Goal: Task Accomplishment & Management: Manage account settings

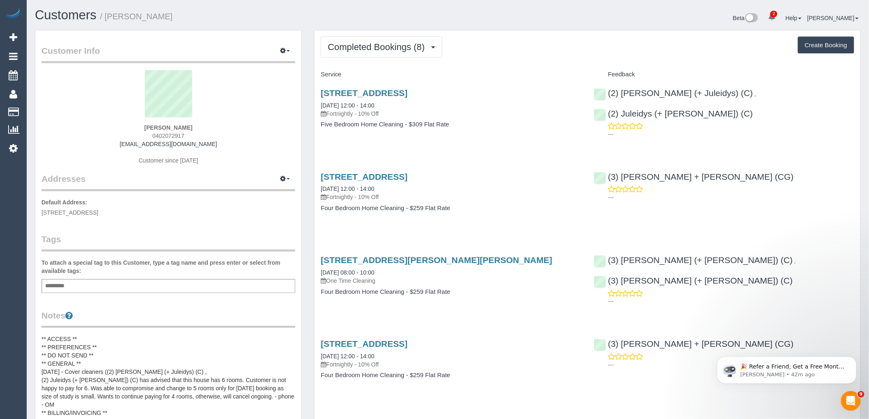
drag, startPoint x: 191, startPoint y: 138, endPoint x: 115, endPoint y: 138, distance: 75.6
click at [115, 138] on div "Tess Schenberg 0402072917 tessgrof@gmail.com Customer since 2025" at bounding box center [168, 121] width 254 height 103
copy span "0402072917"
click at [387, 54] on button "Completed Bookings (8)" at bounding box center [382, 47] width 122 height 21
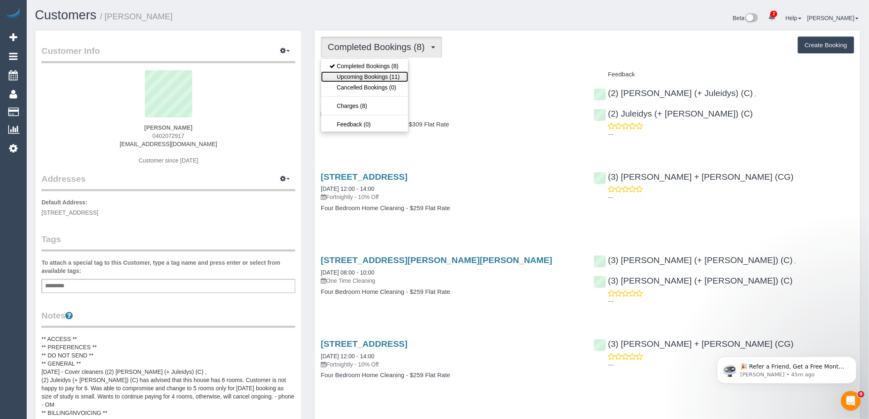
click at [383, 77] on link "Upcoming Bookings (11)" at bounding box center [364, 76] width 87 height 11
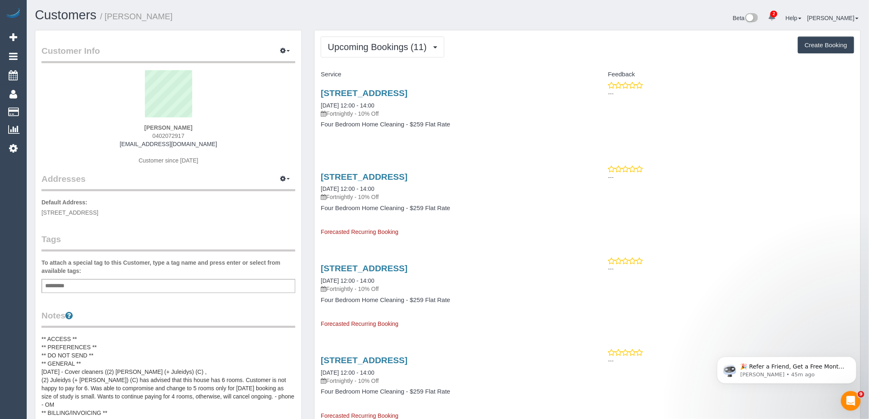
click at [216, 122] on sui-profile-pic at bounding box center [168, 96] width 241 height 53
click at [418, 48] on span "Upcoming Bookings (11)" at bounding box center [379, 47] width 103 height 10
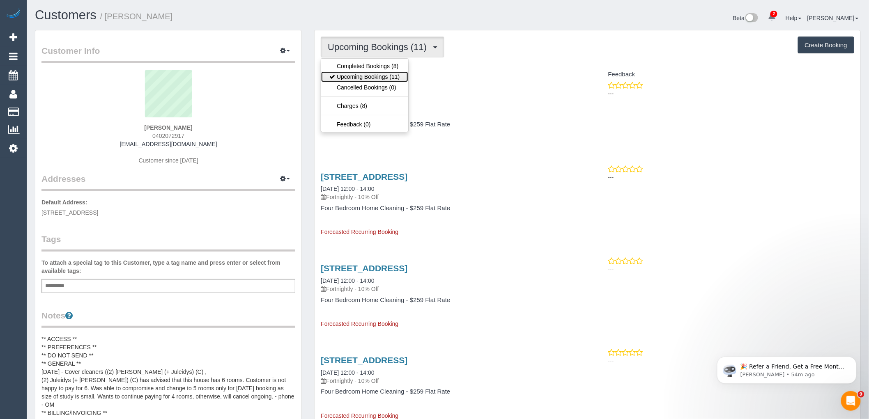
click at [395, 74] on link "Upcoming Bookings (11)" at bounding box center [364, 76] width 87 height 11
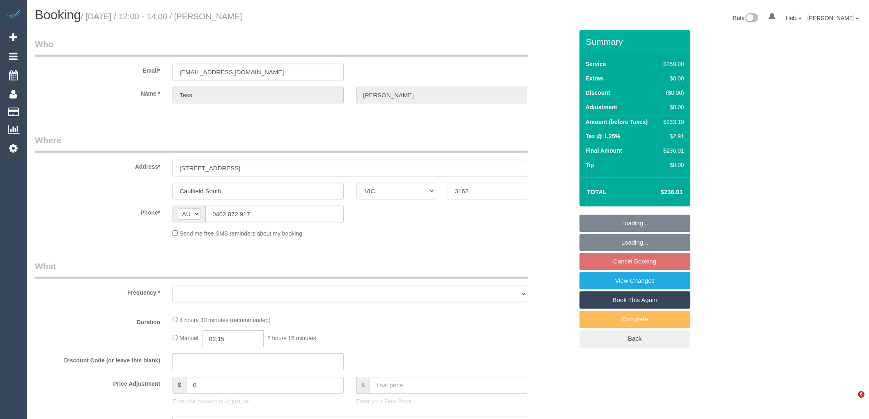
select select "VIC"
select select "string:stripe-pm_1RhnCD2GScqysDRVu2US0FWO"
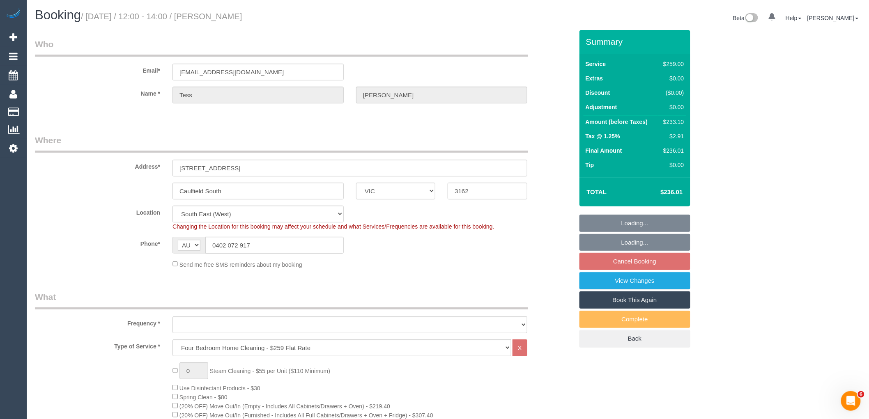
select select "object:665"
select select "number:32"
select select "number:14"
select select "number:19"
select select "number:24"
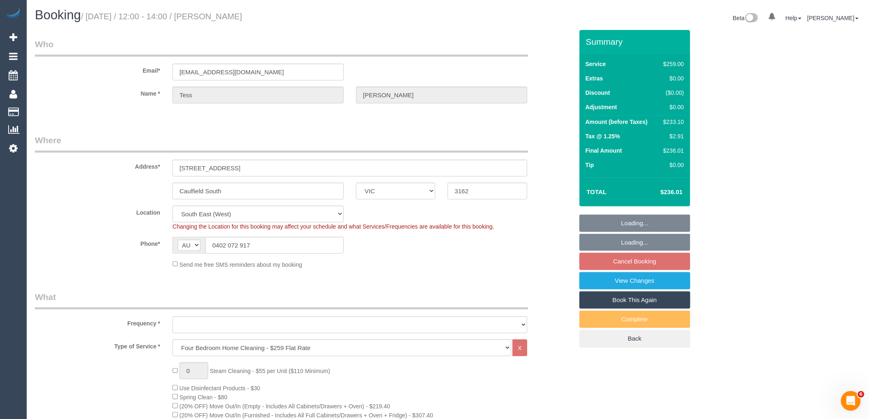
select select "number:34"
select select "number:12"
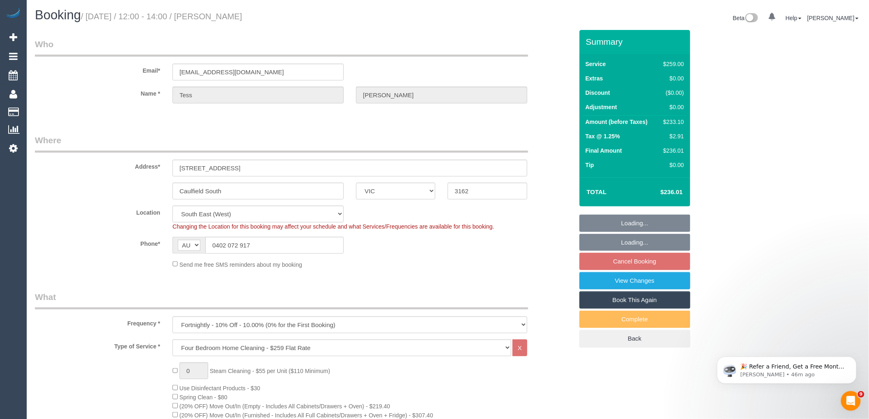
select select "object:816"
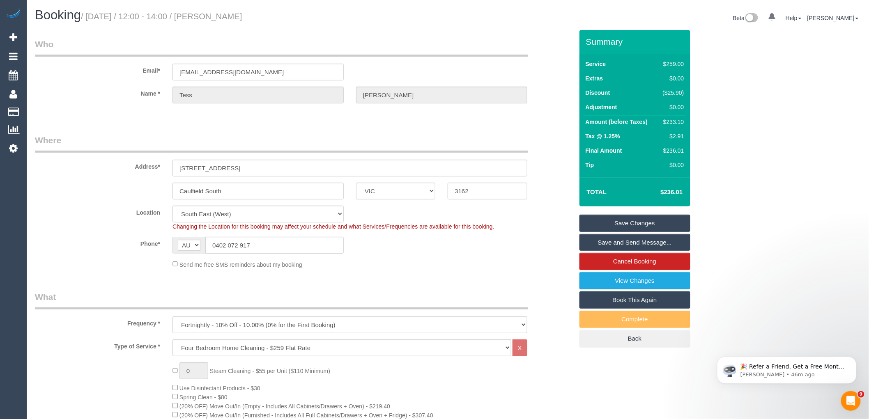
drag, startPoint x: 307, startPoint y: 25, endPoint x: 215, endPoint y: 11, distance: 93.4
click at [215, 11] on div "Booking / [DATE] / 12:00 - 14:00 / [PERSON_NAME]" at bounding box center [238, 17] width 419 height 18
copy small "[PERSON_NAME]"
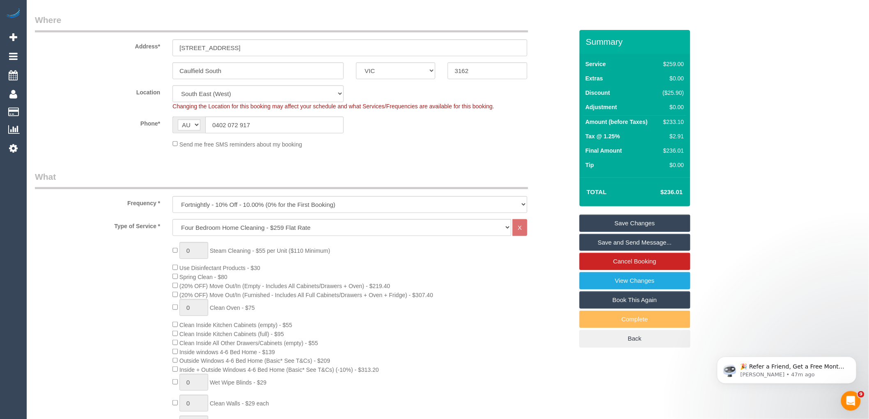
scroll to position [137, 0]
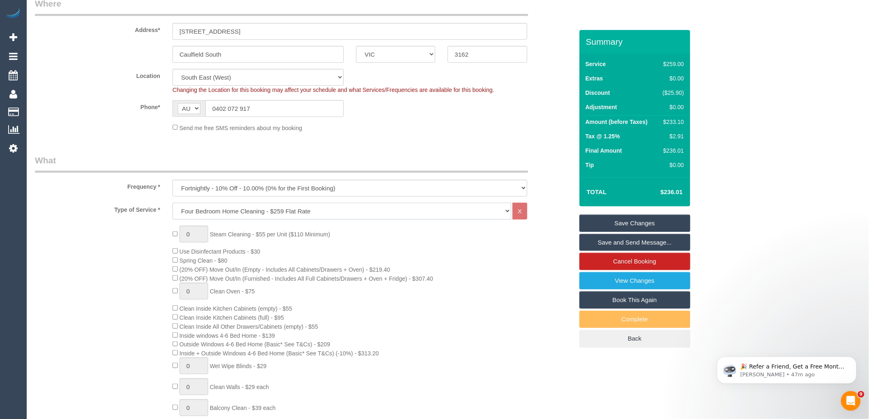
click at [248, 211] on select "Hourly Service - $70/h Hourly Service - $65/h Hourly Service - $60/h Hourly Ser…" at bounding box center [341, 211] width 339 height 17
select select "214"
click at [172, 203] on select "Hourly Service - $70/h Hourly Service - $65/h Hourly Service - $60/h Hourly Ser…" at bounding box center [341, 211] width 339 height 17
click at [112, 254] on div "0 Steam Cleaning - $55 per Unit ($110 Minimum) Use Disinfectant Products - $30 …" at bounding box center [304, 379] width 551 height 306
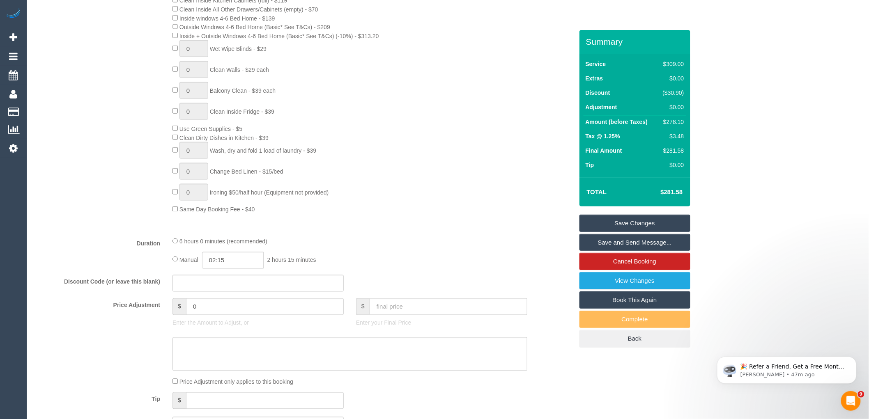
scroll to position [456, 0]
click at [220, 326] on div "$ 0 Enter the Amount to Adjust, or" at bounding box center [258, 312] width 184 height 33
click at [227, 313] on input "0" at bounding box center [265, 304] width 158 height 17
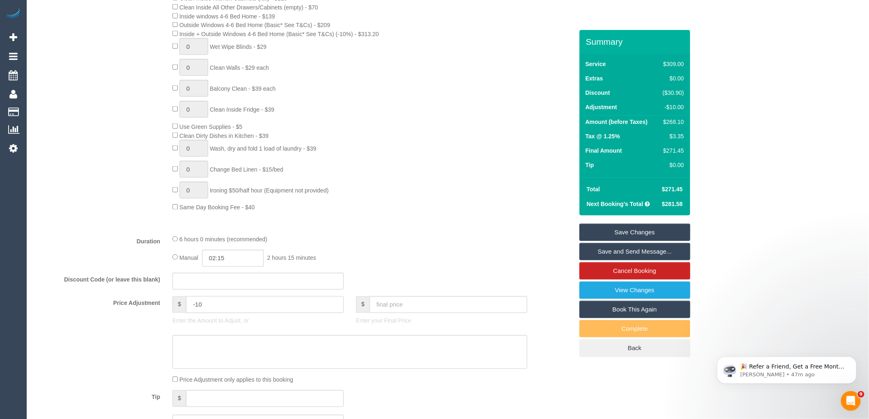
type input "-10"
click at [378, 381] on sui-booking-price-adjustment "Price Adjustment $ -10 Enter the Amount to Adjust, or $ Enter your Final Price …" at bounding box center [304, 340] width 538 height 88
click at [393, 364] on textarea at bounding box center [349, 352] width 355 height 34
drag, startPoint x: 246, startPoint y: 318, endPoint x: 138, endPoint y: 319, distance: 107.2
click at [138, 319] on div "Price Adjustment $ -10 Enter the Amount to Adjust, or $ Enter your Final Price" at bounding box center [304, 312] width 551 height 33
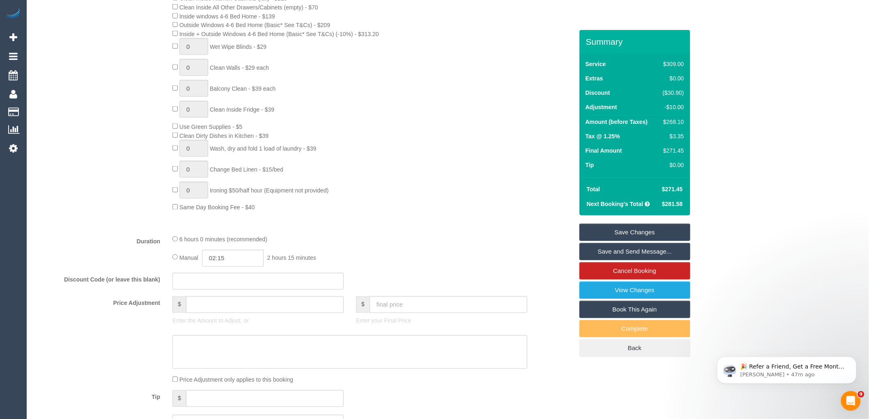
click at [519, 164] on div "0 Steam Cleaning - $55 per Unit ($110 Minimum) Use Disinfectant Products - $30 …" at bounding box center [372, 59] width 413 height 306
type input "0"
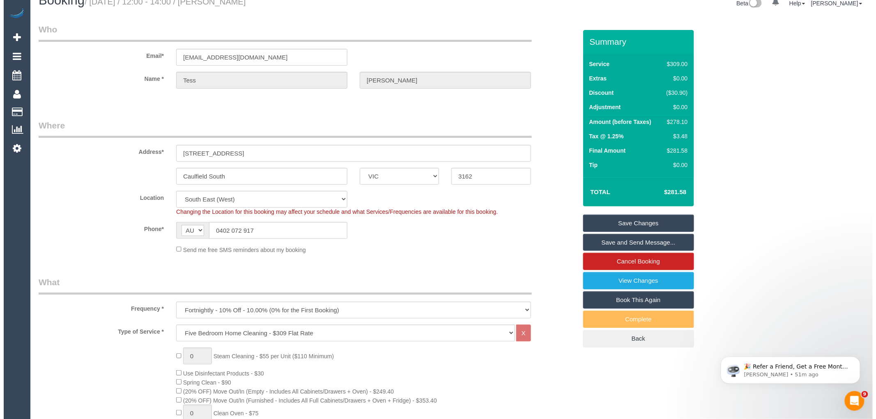
scroll to position [0, 0]
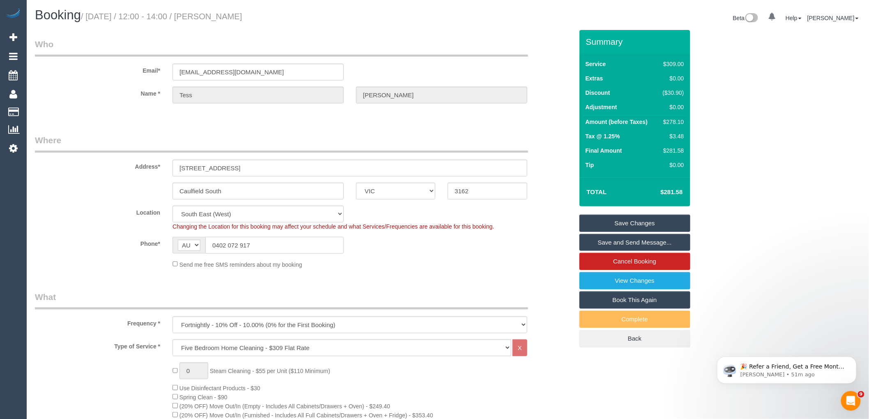
drag, startPoint x: 200, startPoint y: 243, endPoint x: 156, endPoint y: 244, distance: 43.5
click at [166, 243] on div "AF AL DZ AD AO AI AQ AG AR AM AW AU AT AZ BS BH BD BB BY BE BZ BJ BM BT BO BA B…" at bounding box center [258, 245] width 184 height 17
click at [356, 292] on legend "What" at bounding box center [281, 300] width 493 height 18
click at [642, 260] on link "Cancel Booking" at bounding box center [634, 261] width 111 height 17
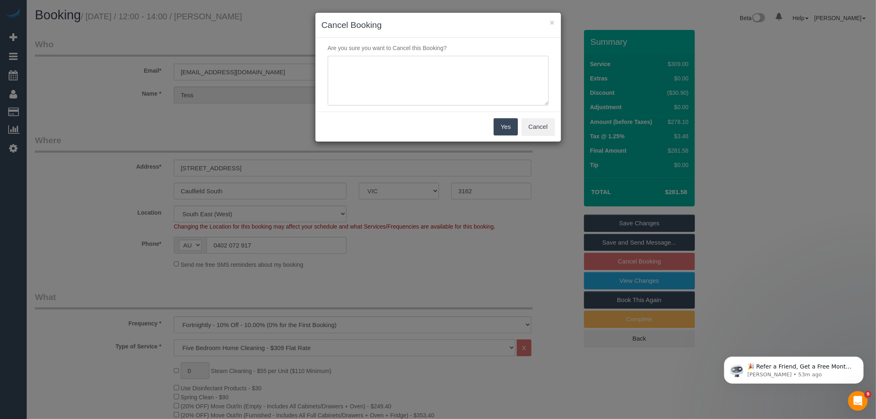
click at [411, 87] on textarea at bounding box center [438, 81] width 221 height 50
click at [444, 72] on textarea at bounding box center [438, 81] width 221 height 50
click at [494, 73] on textarea at bounding box center [438, 81] width 221 height 50
click at [430, 92] on textarea at bounding box center [438, 81] width 221 height 50
type textarea "Customer wants a full property clean, however has a larger home and only wants …"
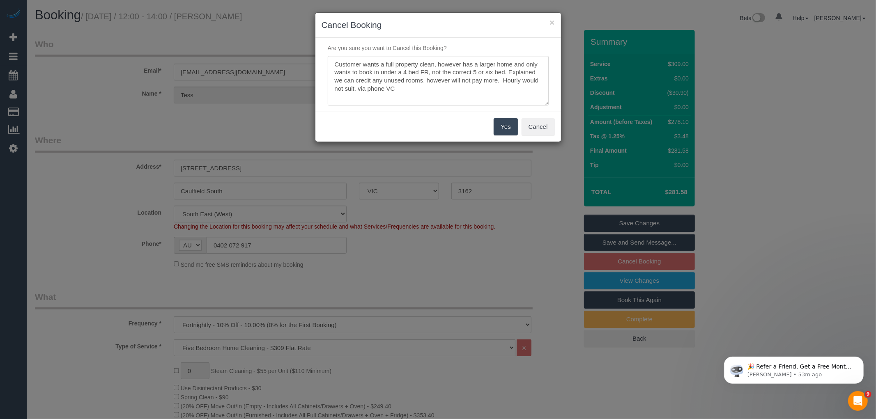
click at [508, 130] on button "Yes" at bounding box center [506, 126] width 24 height 17
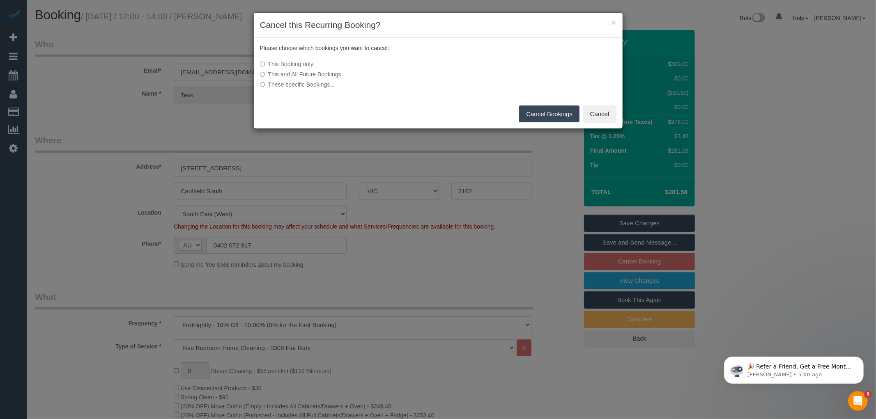
click at [298, 74] on label "This and All Future Bookings" at bounding box center [377, 74] width 234 height 8
click at [547, 115] on button "Cancel Bookings" at bounding box center [549, 114] width 60 height 17
